Goal: Register for event/course

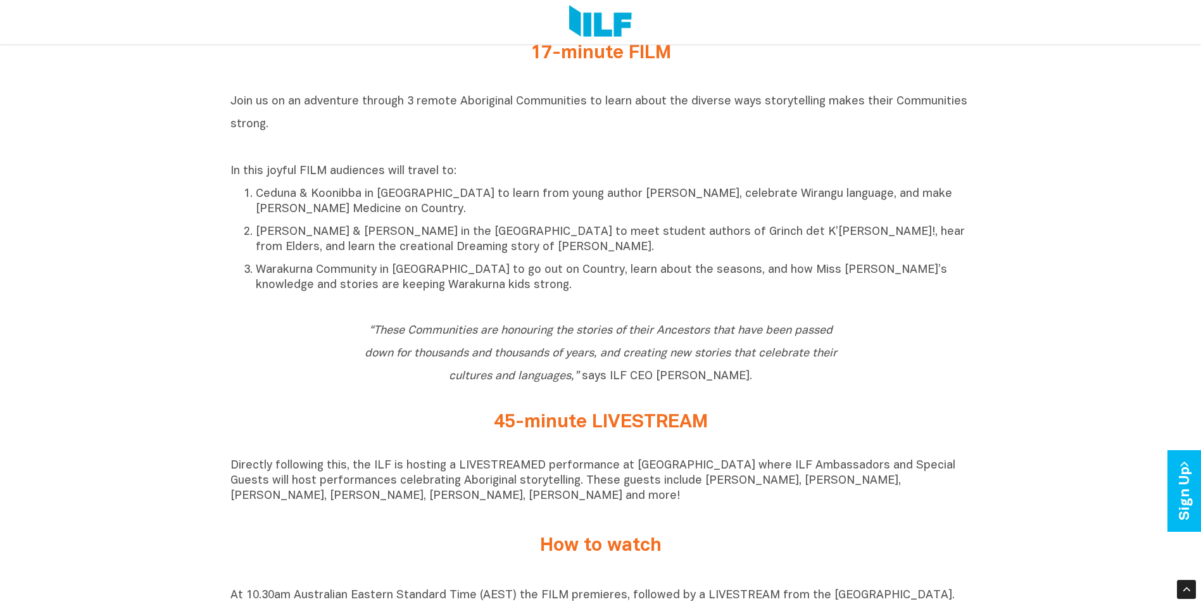
scroll to position [696, 0]
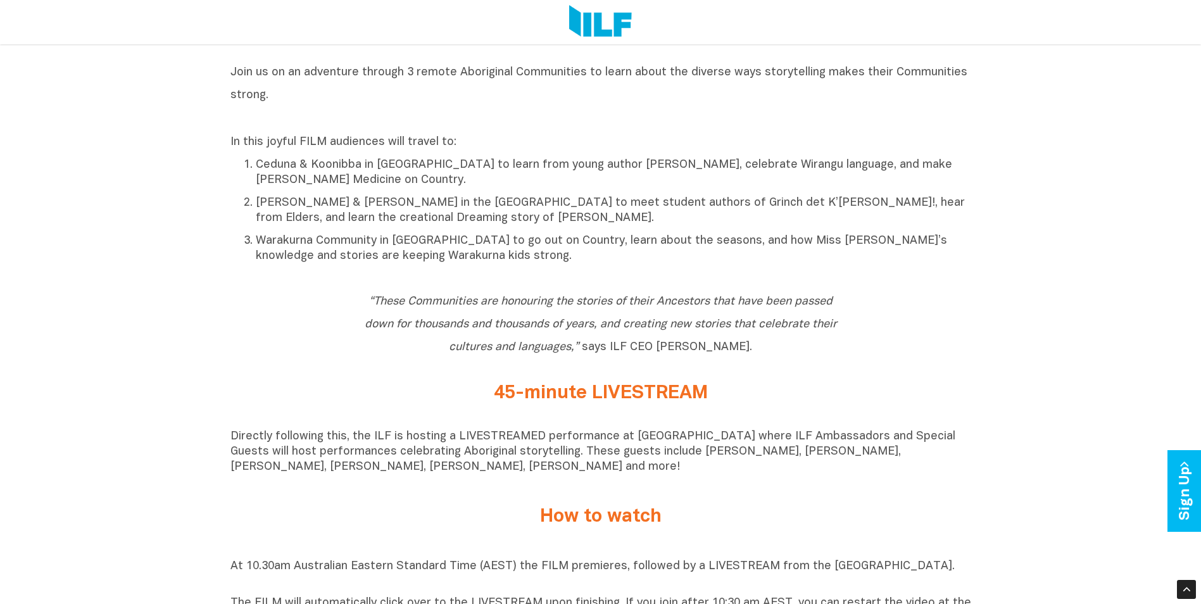
click at [609, 400] on h2 "45-minute LIVESTREAM" at bounding box center [600, 393] width 475 height 21
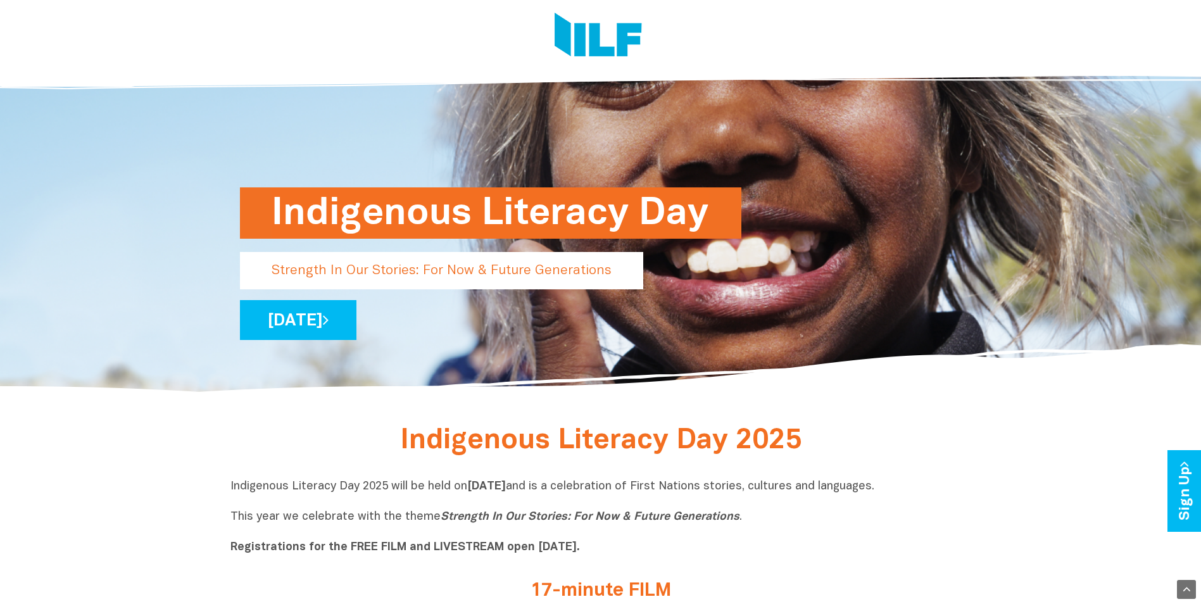
scroll to position [0, 0]
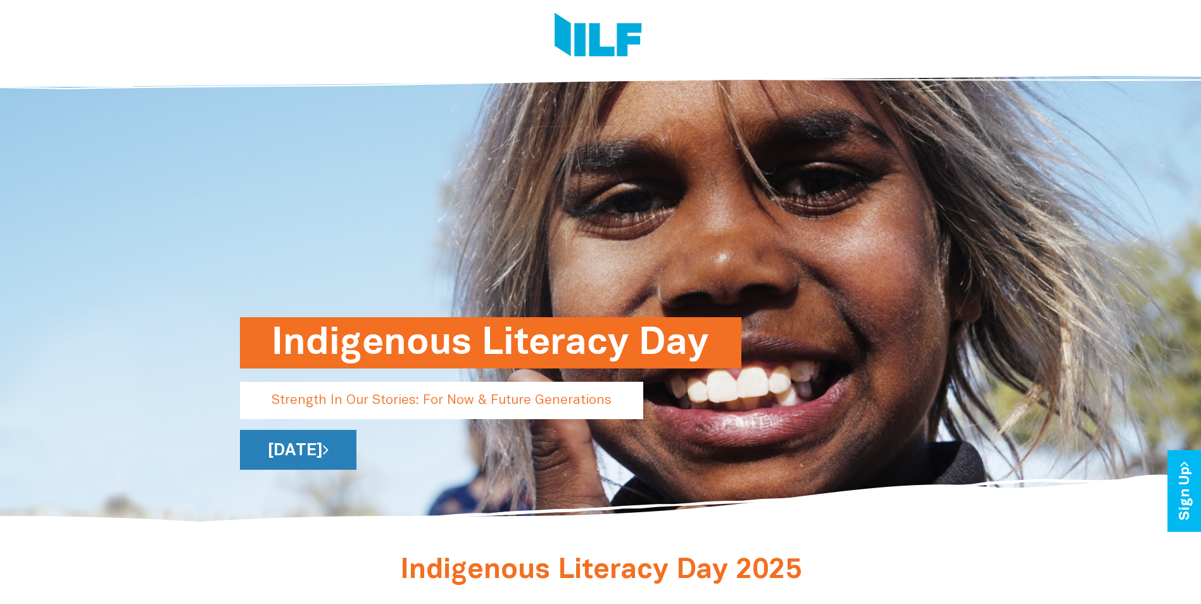
click at [356, 452] on link "[DATE]" at bounding box center [298, 450] width 116 height 40
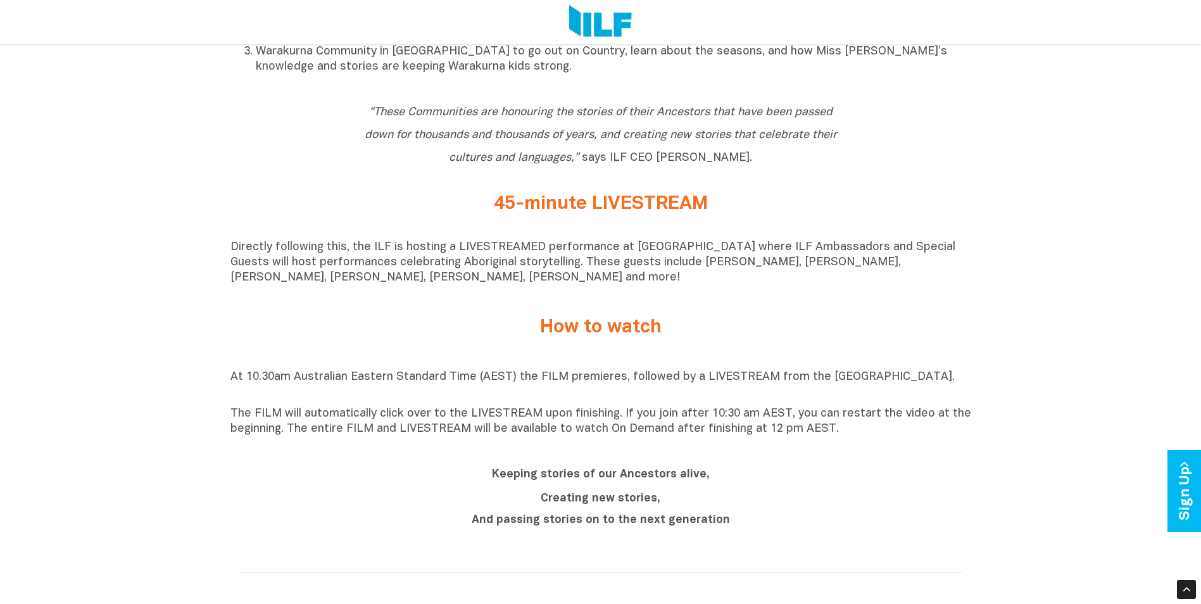
scroll to position [949, 0]
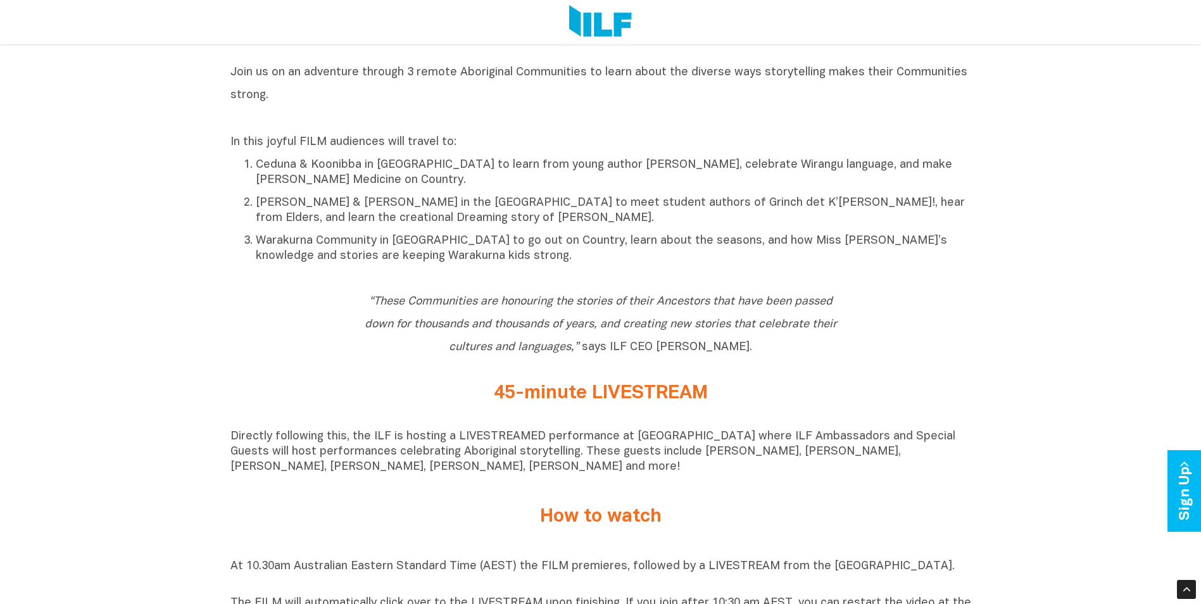
click at [659, 353] on span "“These Communities are honouring the stories of their Ancestors that have been …" at bounding box center [601, 324] width 472 height 56
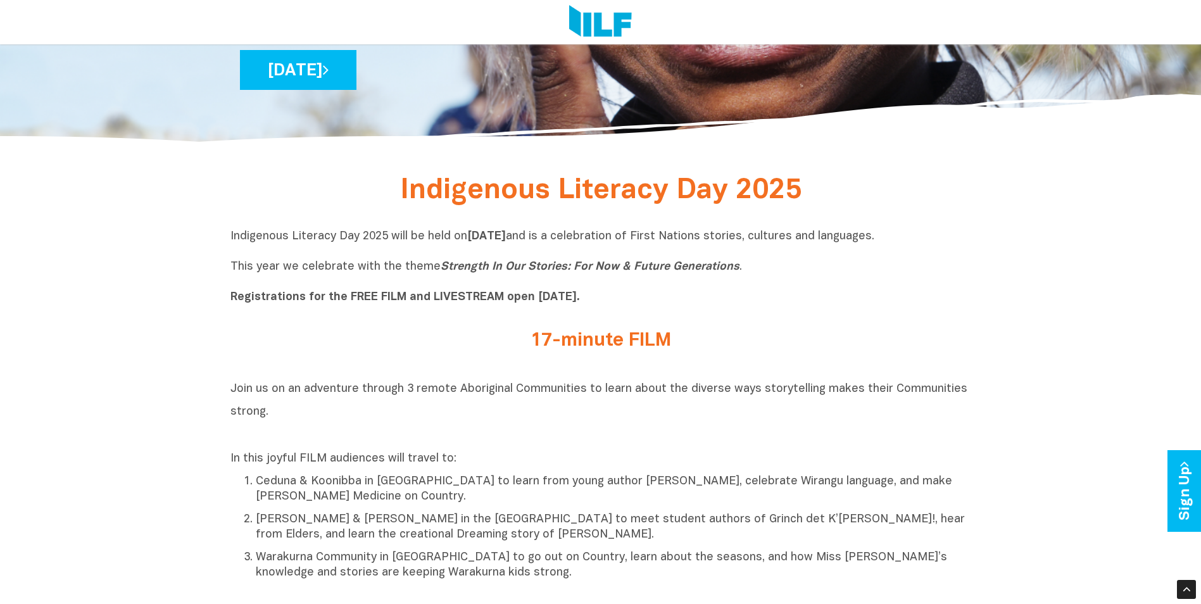
scroll to position [0, 0]
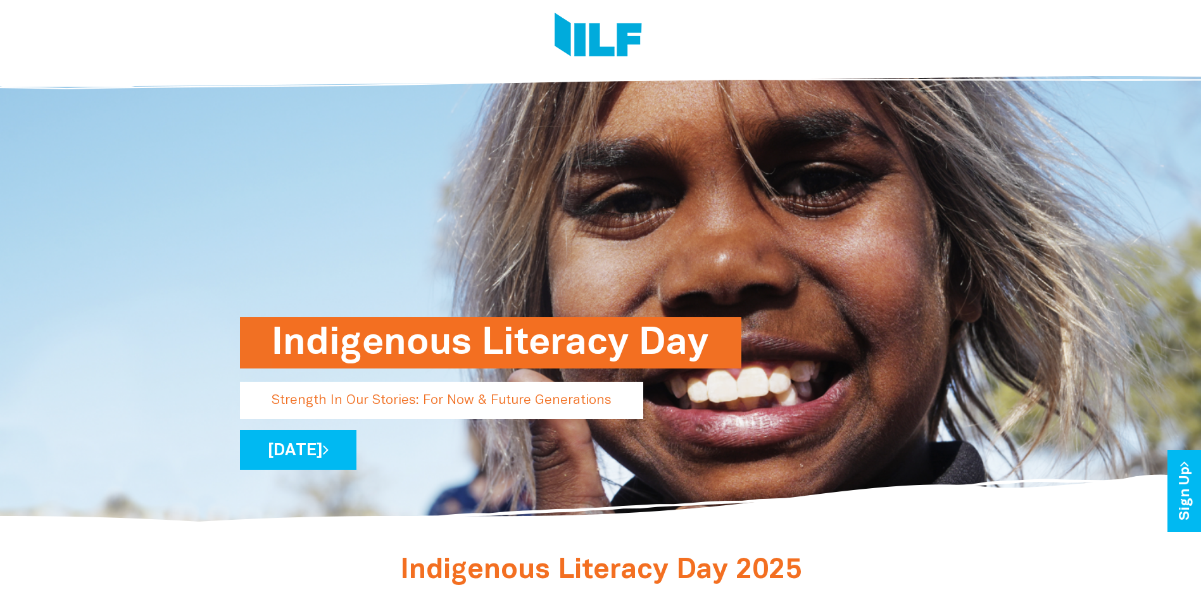
click at [464, 392] on p "Strength In Our Stories: For Now & Future Generations" at bounding box center [441, 400] width 403 height 37
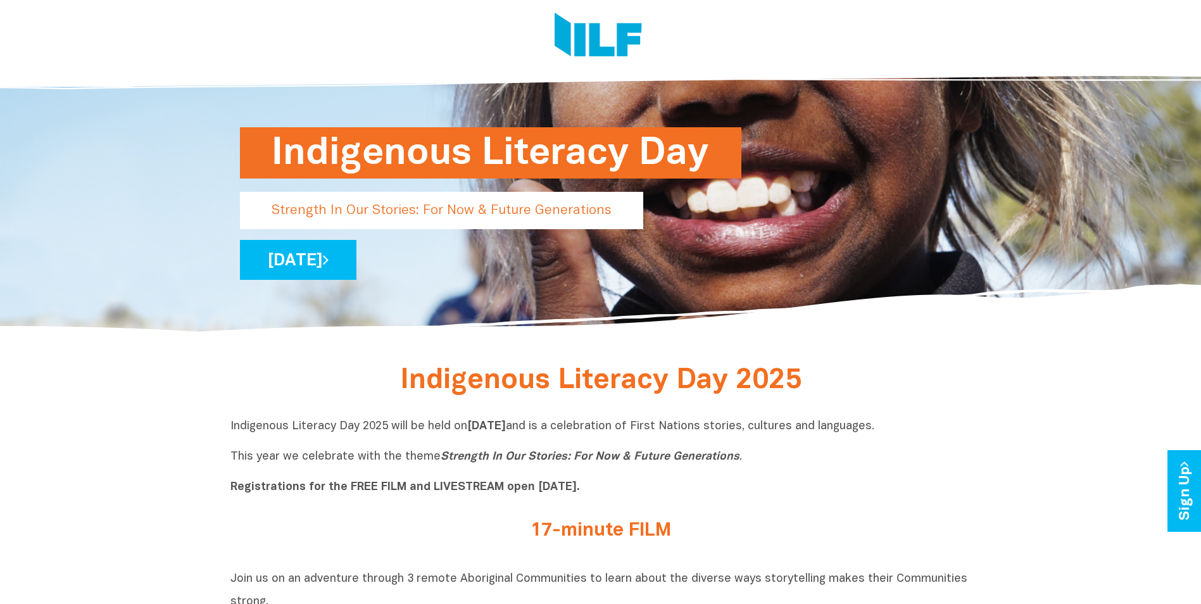
scroll to position [316, 0]
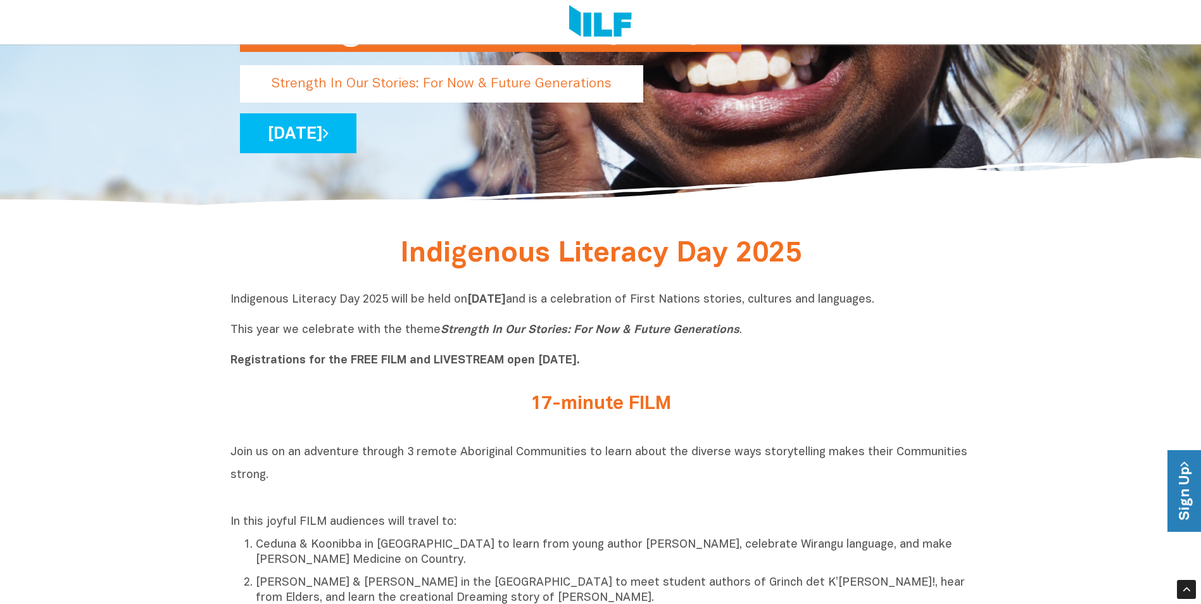
click at [1173, 469] on link "Sign Up" at bounding box center [1185, 491] width 36 height 82
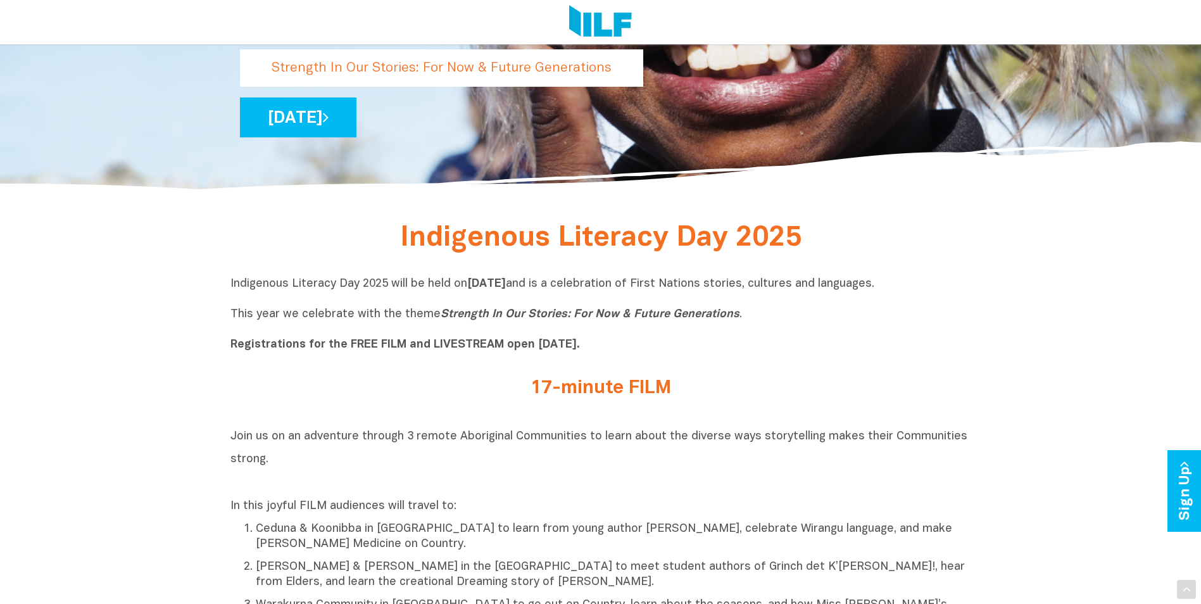
scroll to position [443, 0]
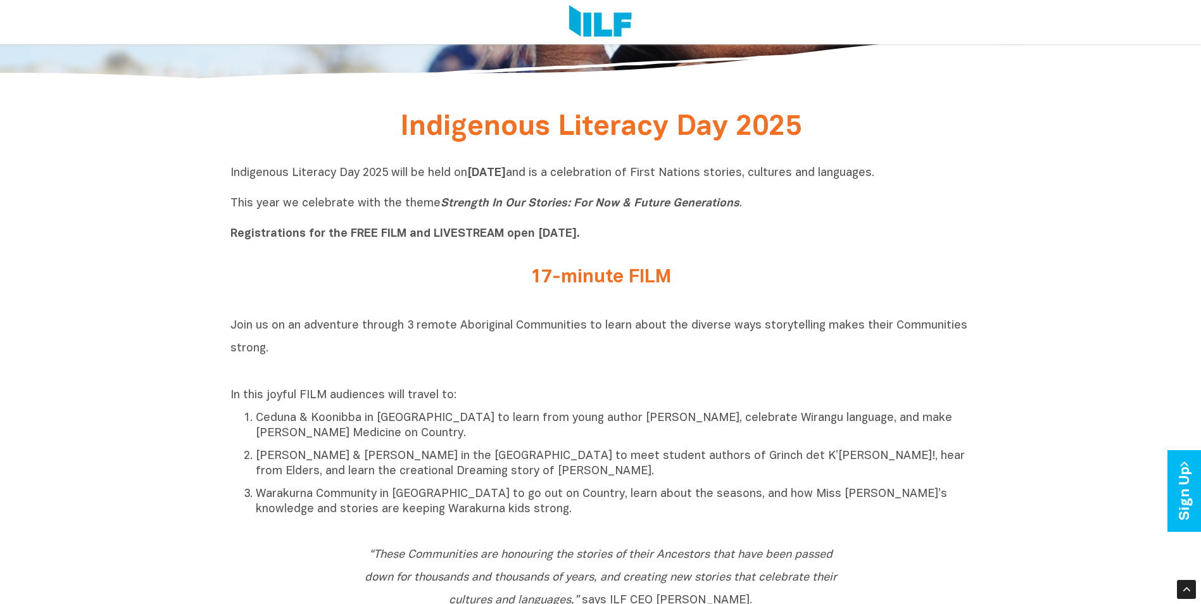
click at [474, 239] on b "Registrations for the FREE FILM and LIVESTREAM open [DATE]." at bounding box center [404, 233] width 349 height 11
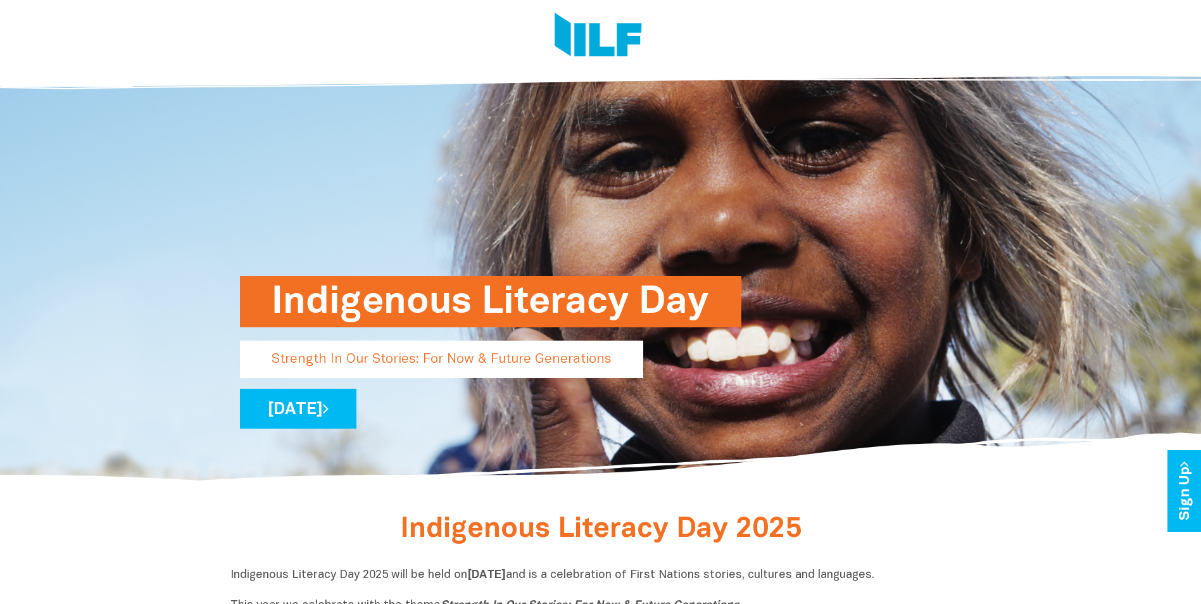
scroll to position [63, 0]
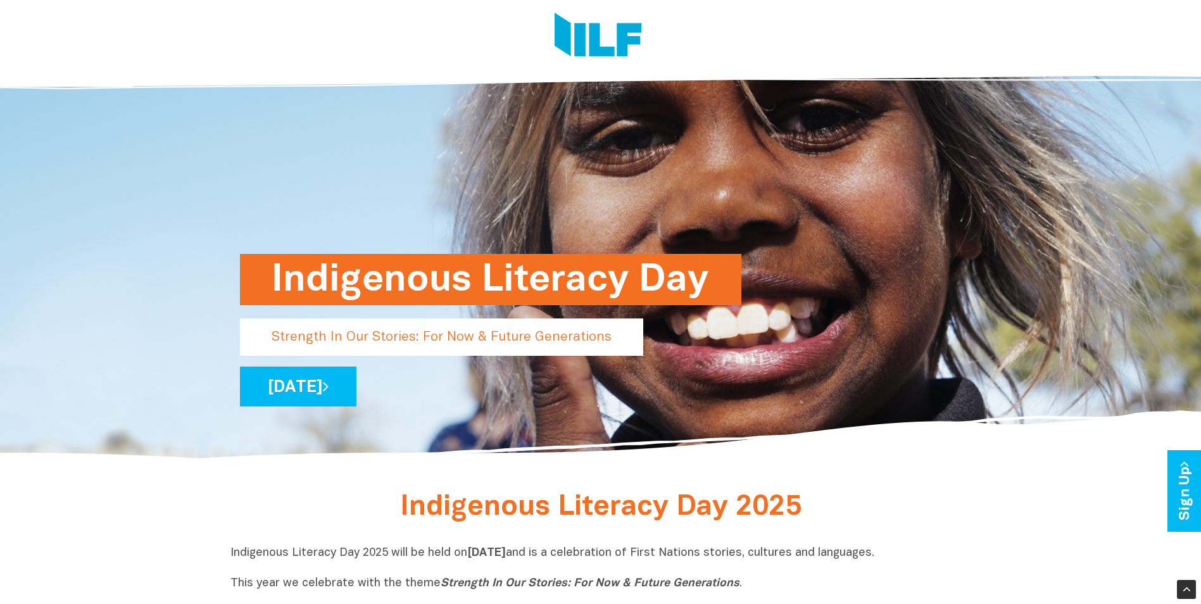
click at [496, 341] on p "Strength In Our Stories: For Now & Future Generations" at bounding box center [441, 336] width 403 height 37
click at [523, 285] on h1 "Indigenous Literacy Day" at bounding box center [490, 279] width 438 height 51
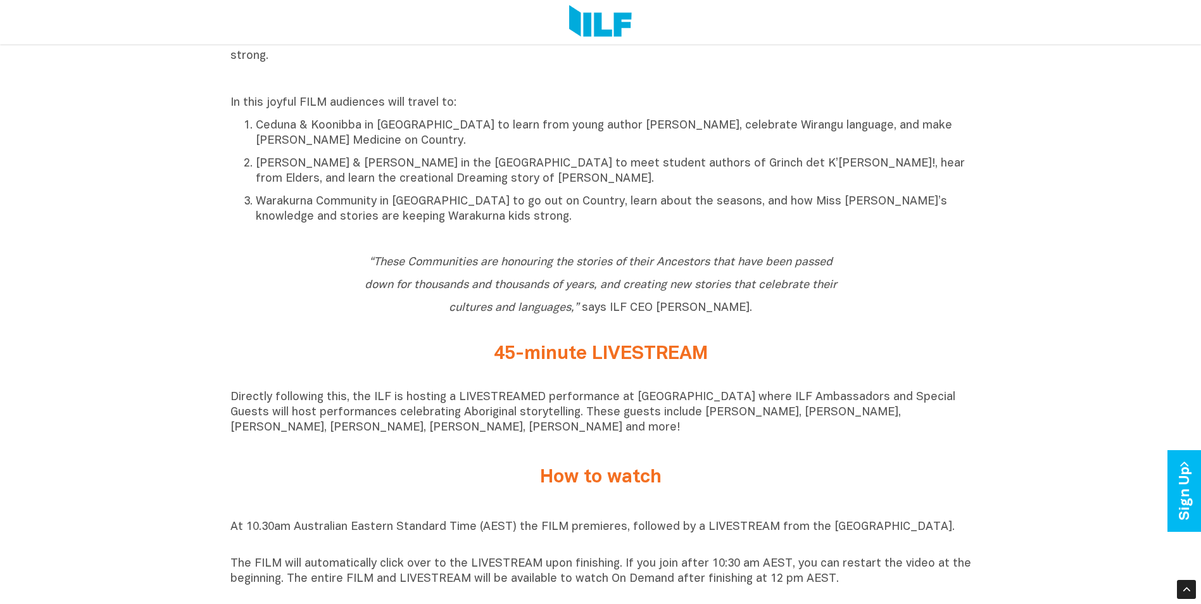
scroll to position [759, 0]
